Goal: Check status: Check status

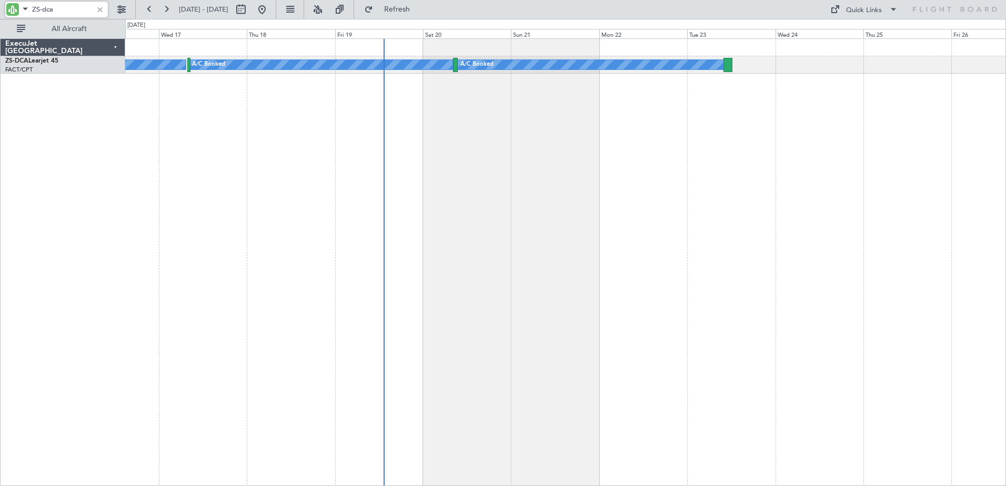
click at [459, 171] on div "A/C Booked A/C Booked A/C Booked A/C Booked A/C Booked" at bounding box center [565, 262] width 880 height 448
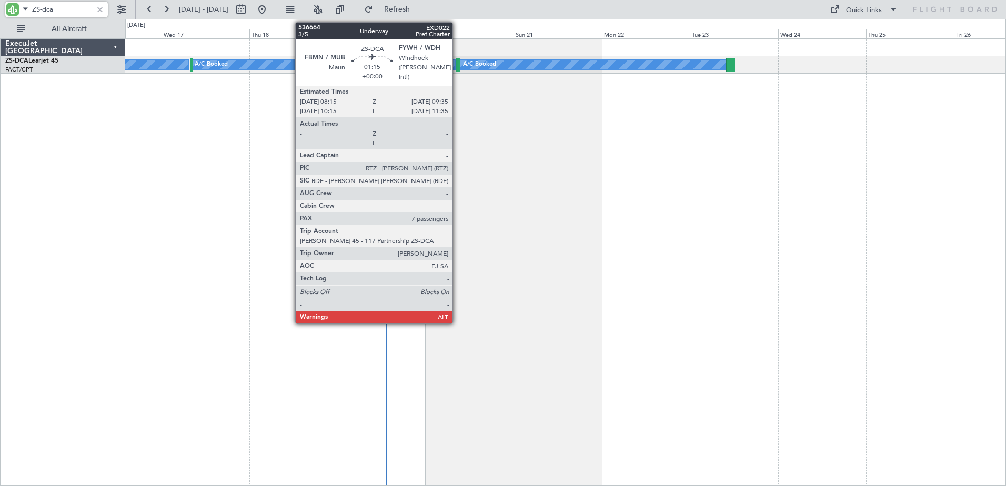
click at [457, 66] on div at bounding box center [457, 65] width 5 height 14
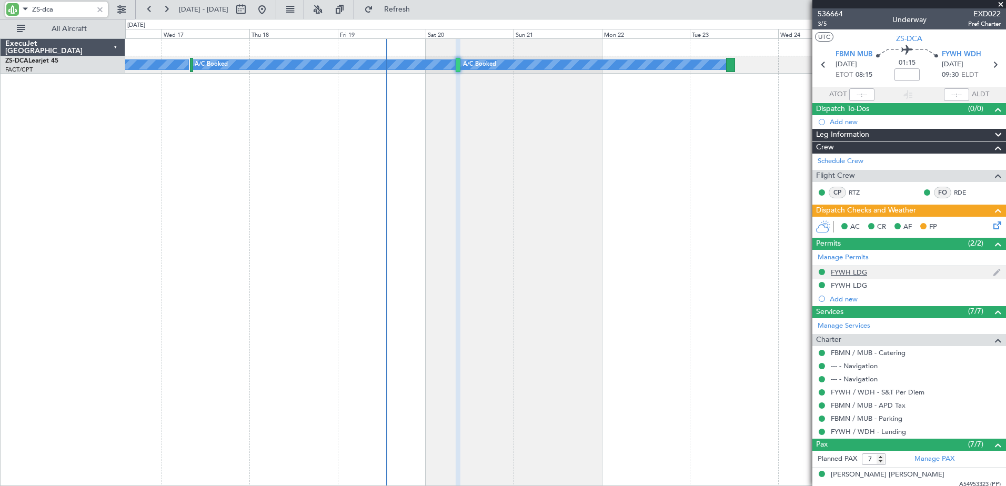
type input "ZS-dca"
click at [837, 271] on div "FYWH LDG" at bounding box center [848, 272] width 36 height 9
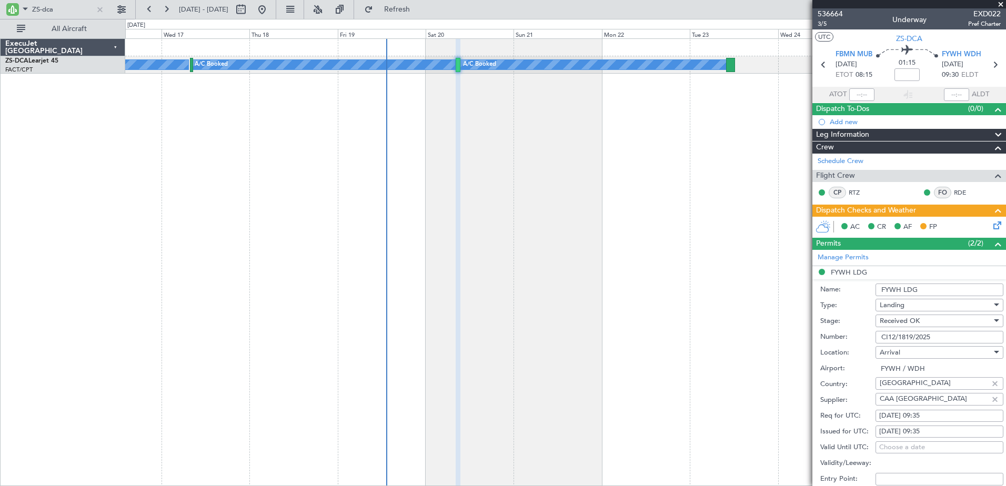
drag, startPoint x: 936, startPoint y: 335, endPoint x: 875, endPoint y: 338, distance: 61.6
click at [875, 338] on div "Number: CI12/1819/2025" at bounding box center [911, 337] width 183 height 16
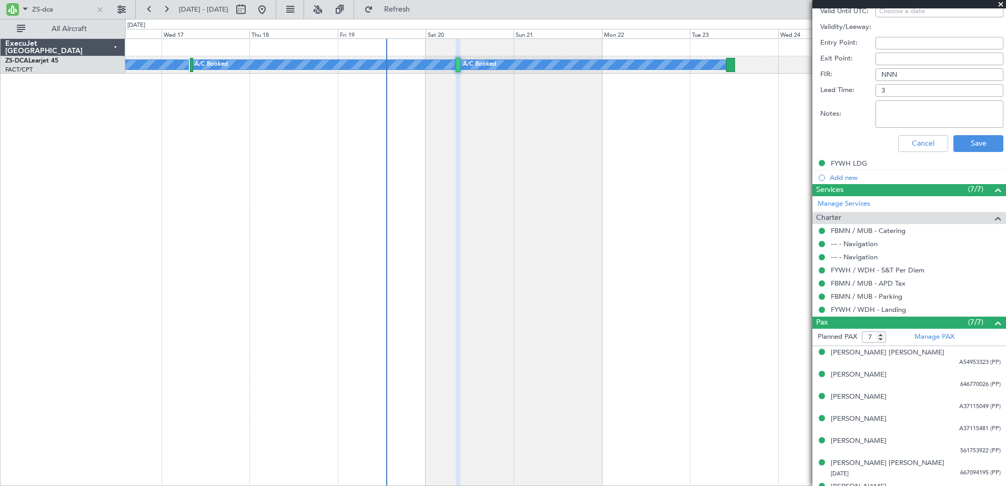
scroll to position [452, 0]
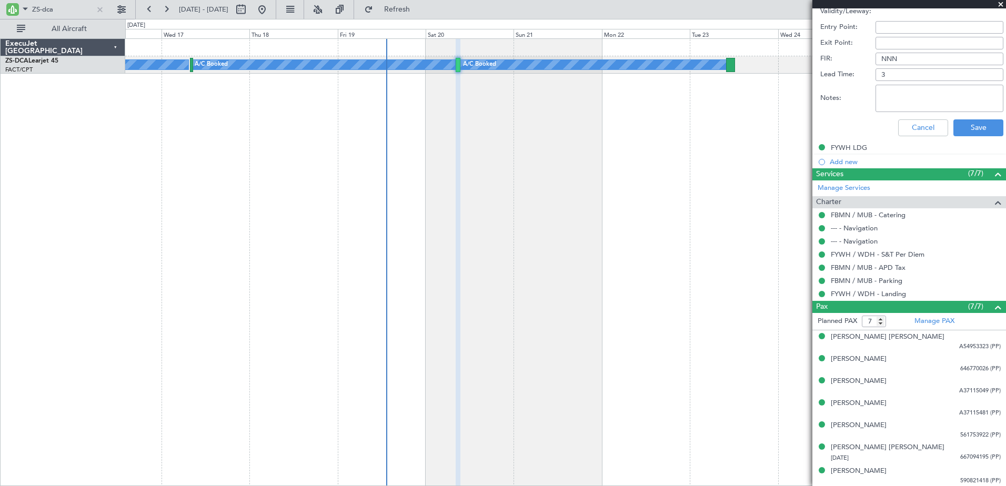
click at [1002, 2] on span at bounding box center [1000, 4] width 11 height 9
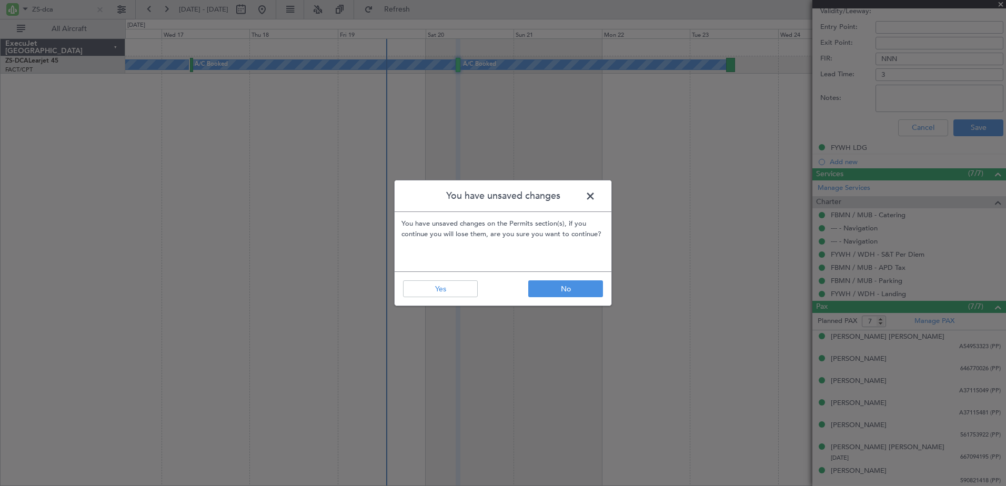
click at [602, 193] on header "You have unsaved changes" at bounding box center [502, 196] width 217 height 32
click at [442, 295] on button "Yes" at bounding box center [440, 288] width 75 height 17
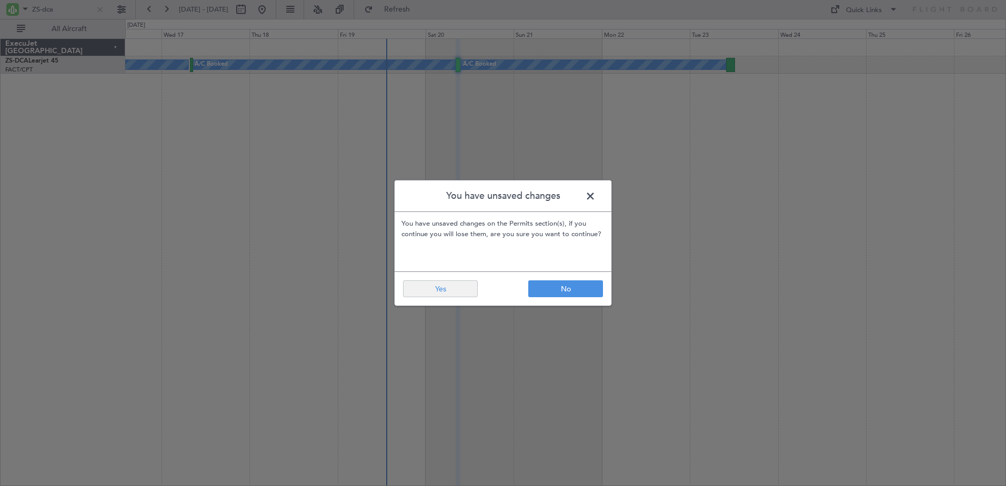
type input "0"
